Goal: Task Accomplishment & Management: Manage account settings

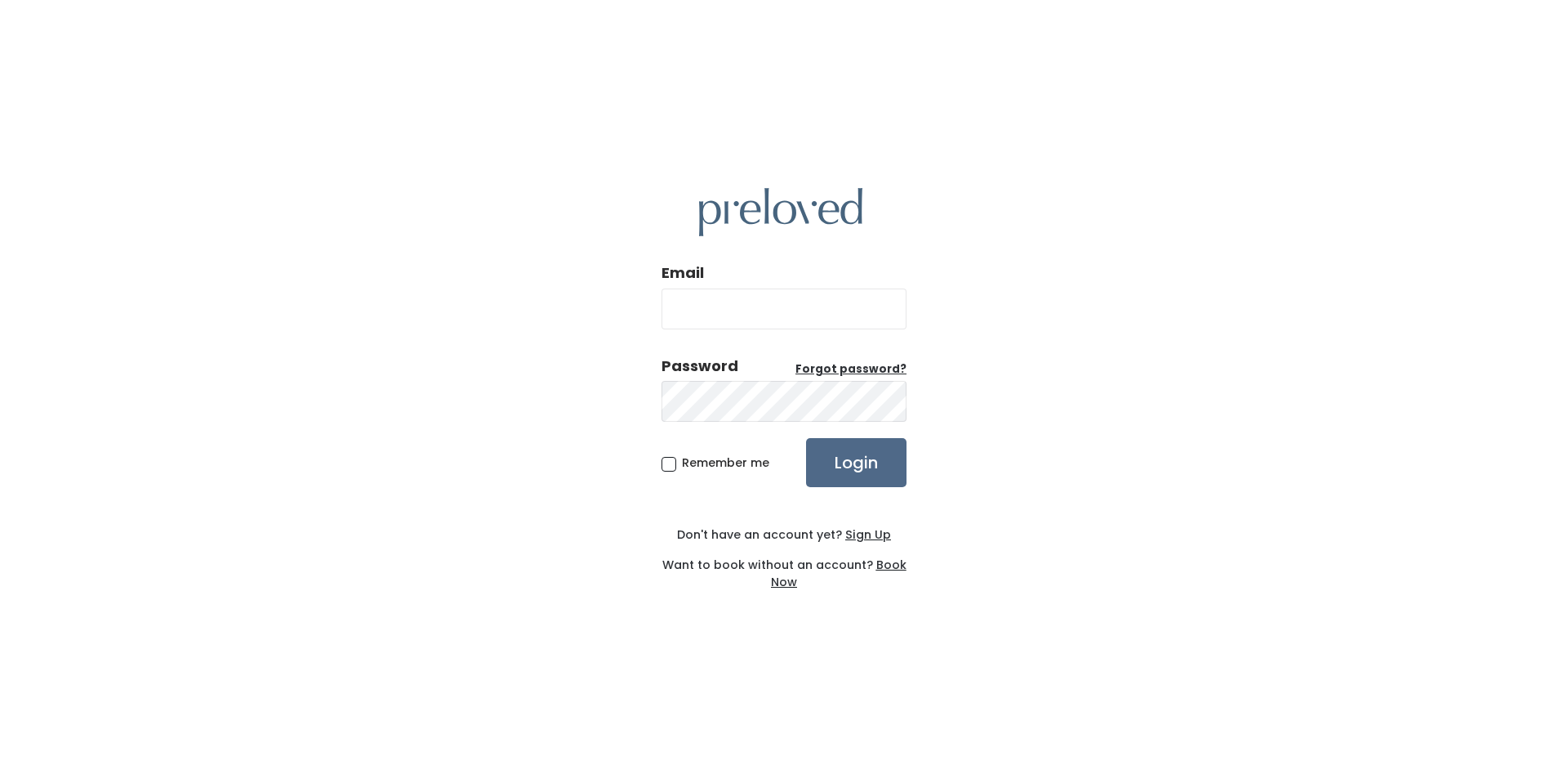
click at [735, 320] on input "Email" at bounding box center [784, 309] width 245 height 40
type input "claudia@todd-engineering.com"
click at [807, 438] on input "Login" at bounding box center [857, 462] width 100 height 49
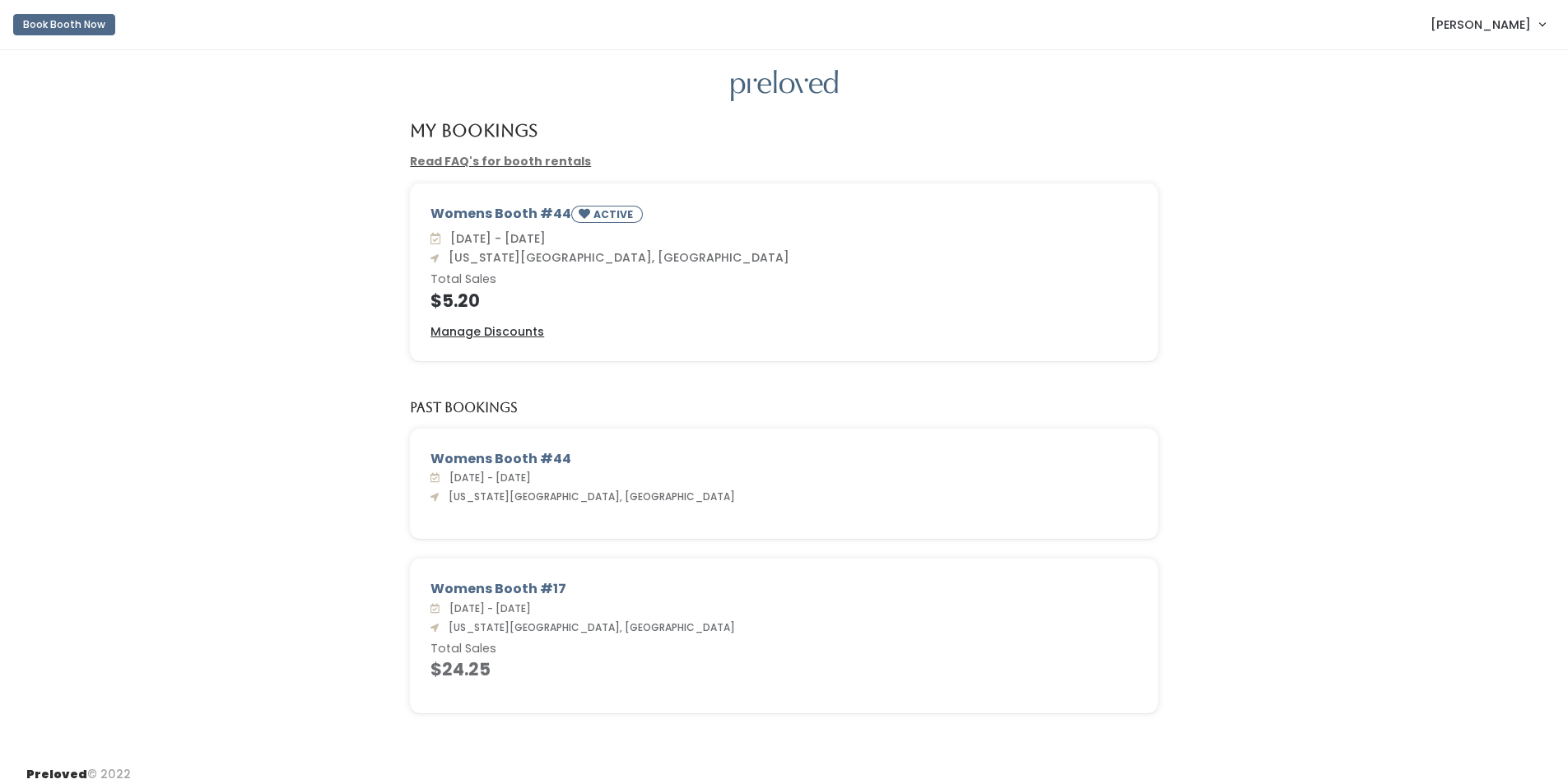
click at [1541, 23] on link "[PERSON_NAME]" at bounding box center [1487, 24] width 148 height 35
click at [1477, 135] on button "Logout" at bounding box center [1486, 138] width 148 height 30
